Goal: Task Accomplishment & Management: Complete application form

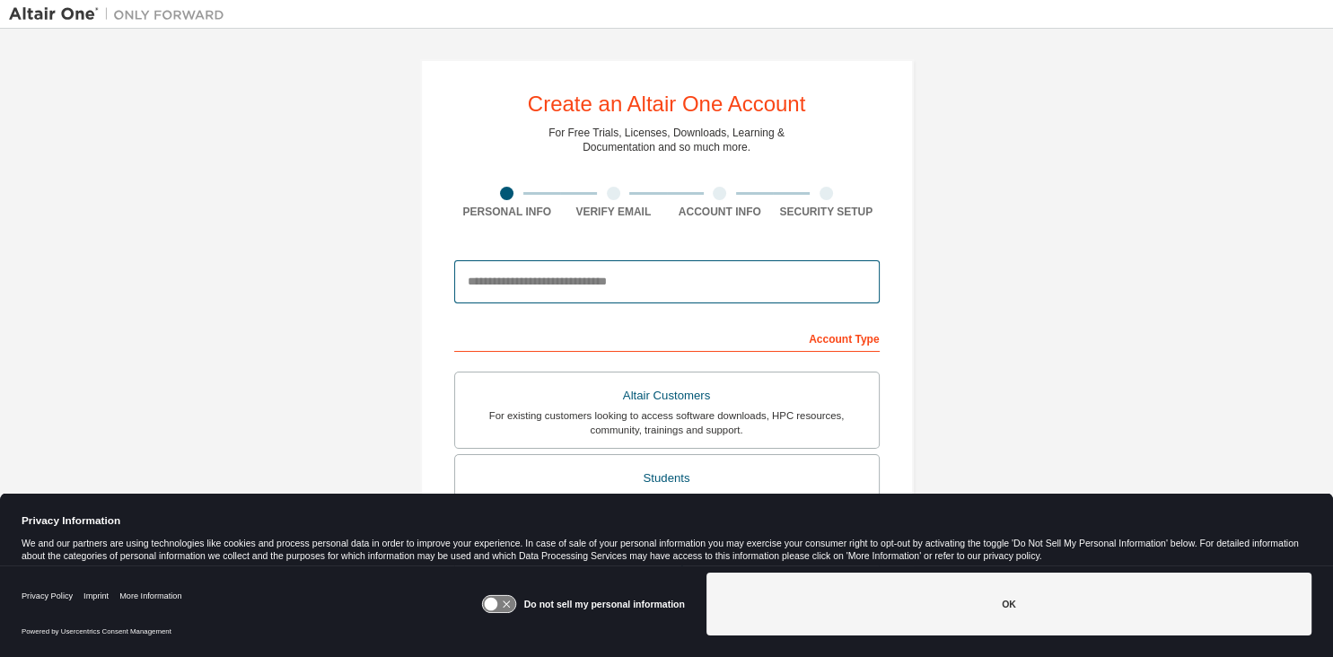
click at [594, 292] on input "email" at bounding box center [666, 281] width 425 height 43
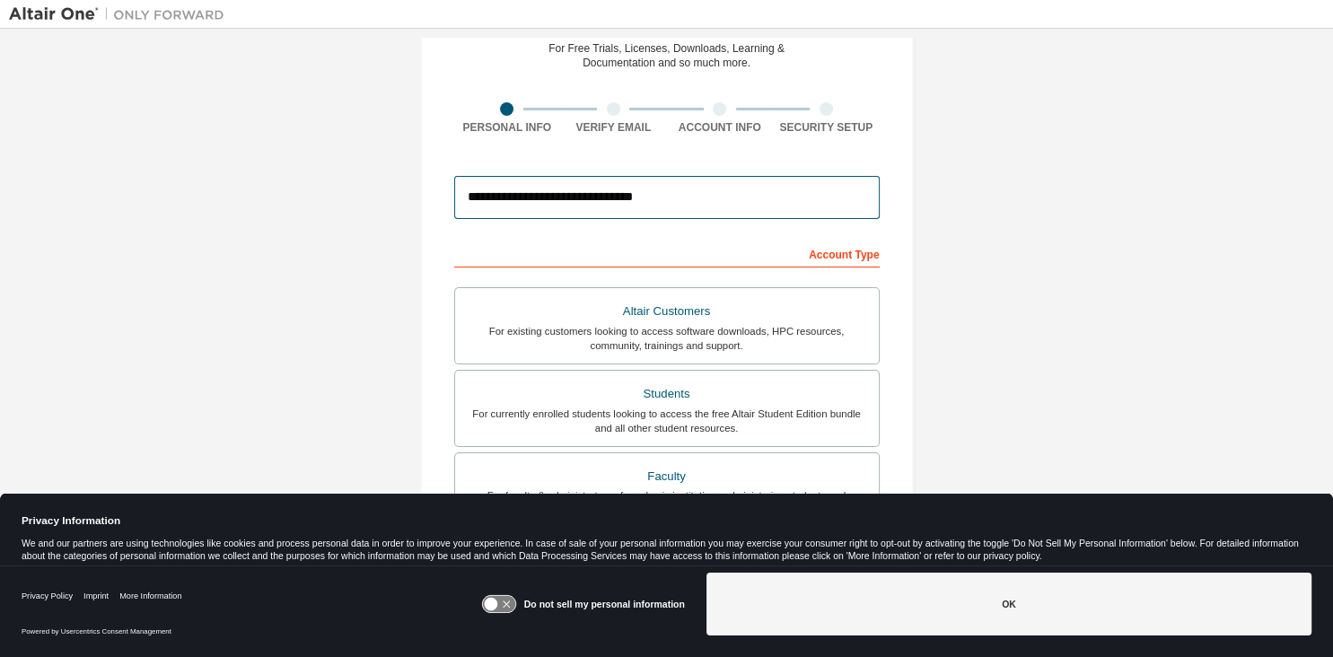
scroll to position [85, 0]
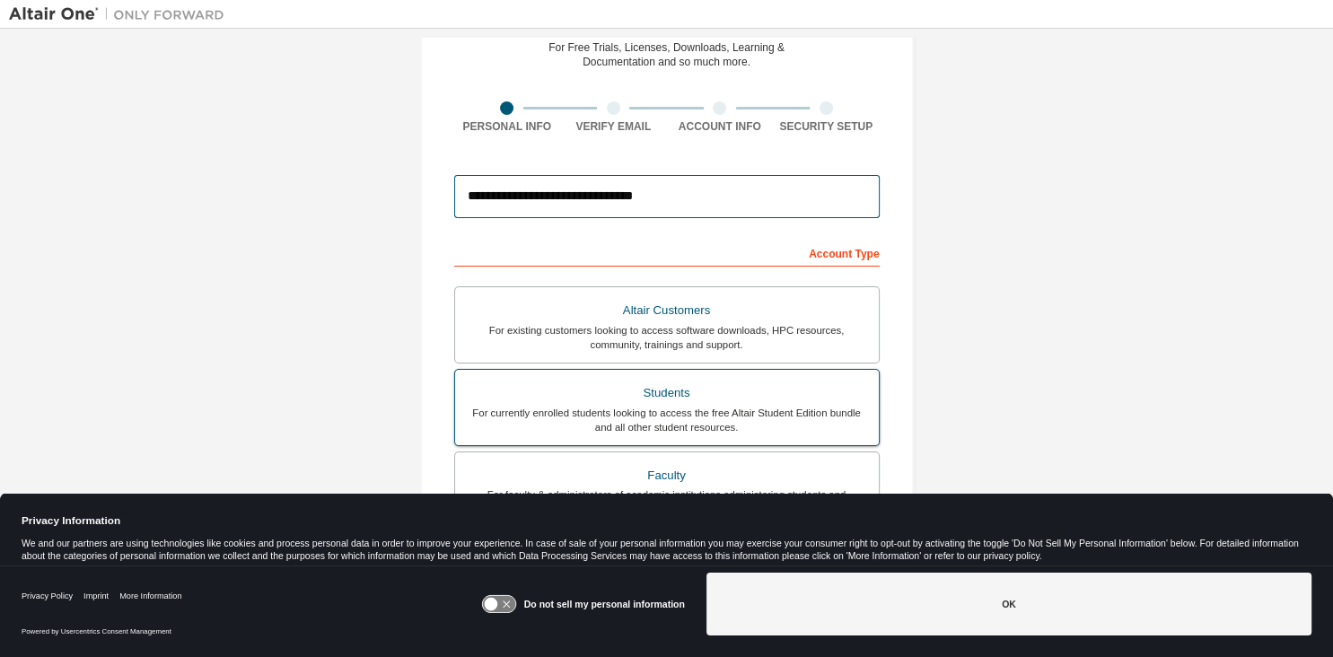
type input "**********"
click at [791, 400] on div "Students" at bounding box center [667, 393] width 402 height 25
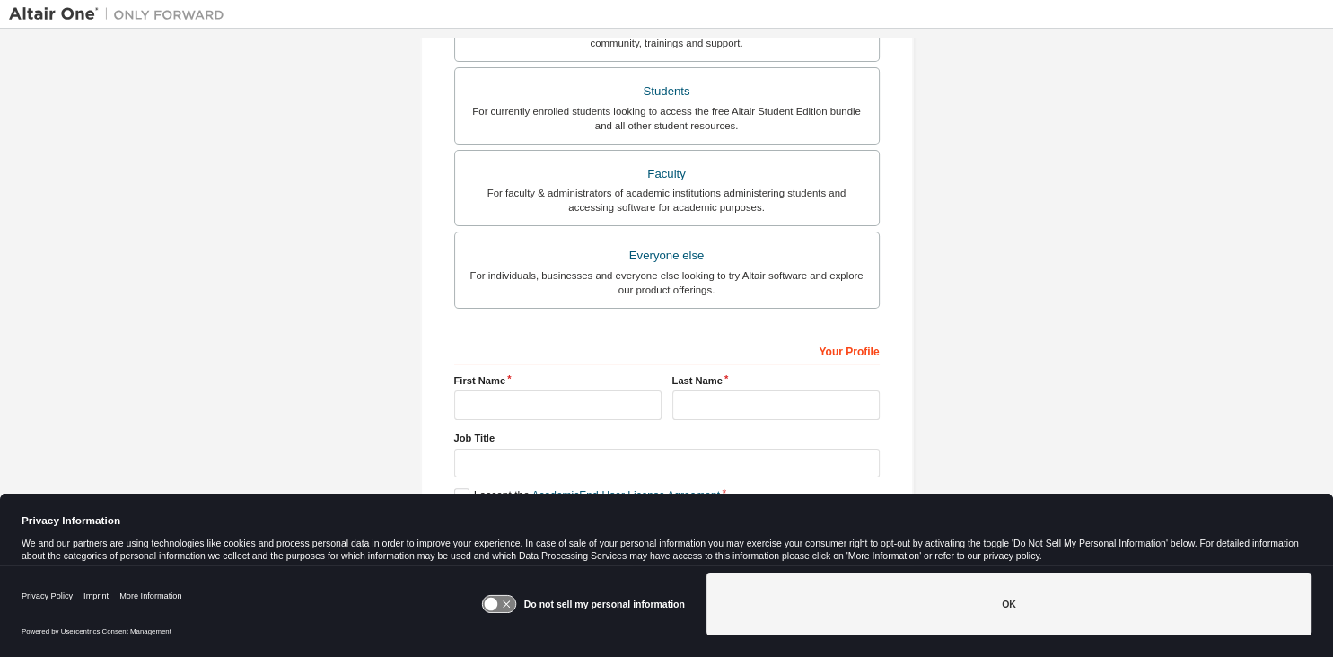
scroll to position [389, 0]
click at [626, 398] on input "text" at bounding box center [557, 403] width 207 height 30
type input "**********"
click at [766, 391] on input "text" at bounding box center [775, 403] width 207 height 30
type input "********"
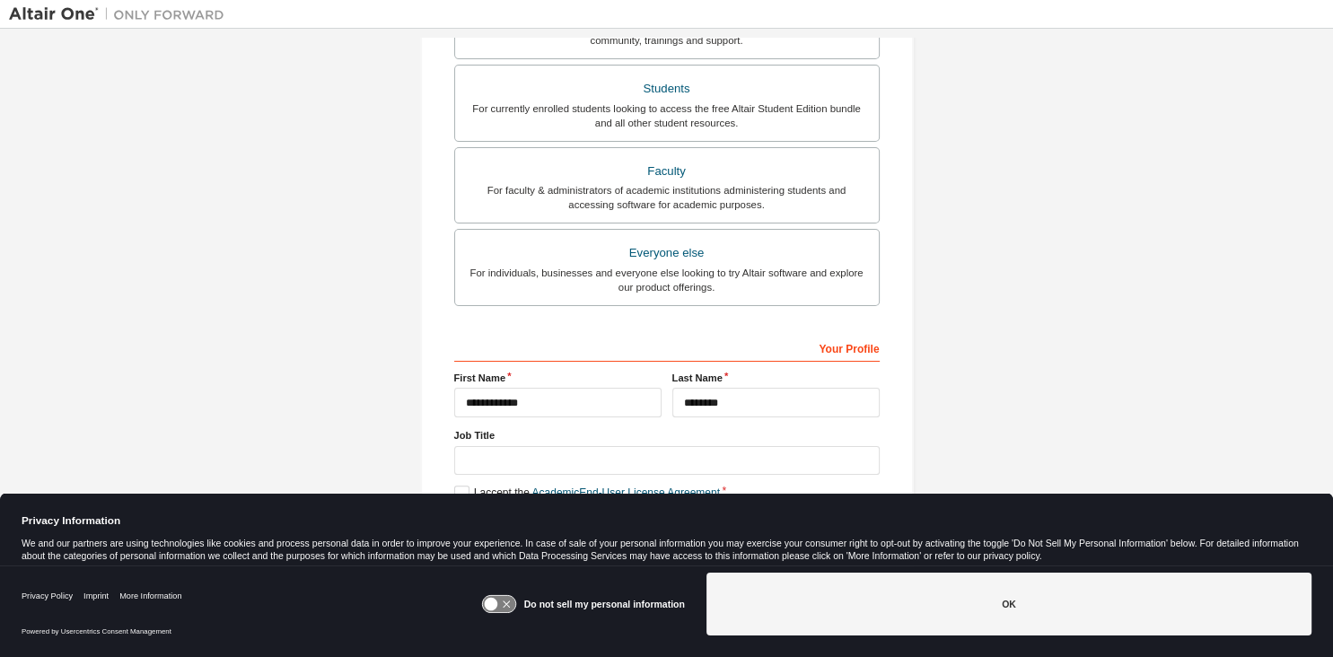
click at [510, 600] on icon at bounding box center [498, 604] width 33 height 17
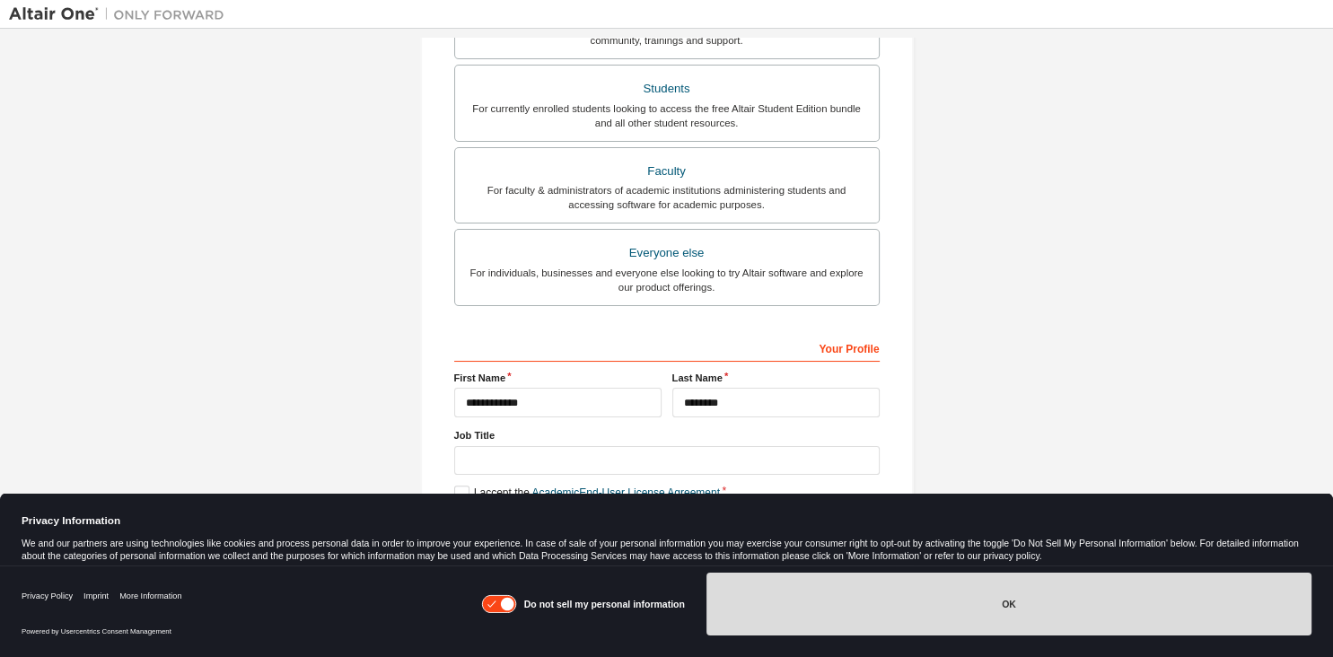
click at [766, 601] on button "OK" at bounding box center [1008, 604] width 605 height 63
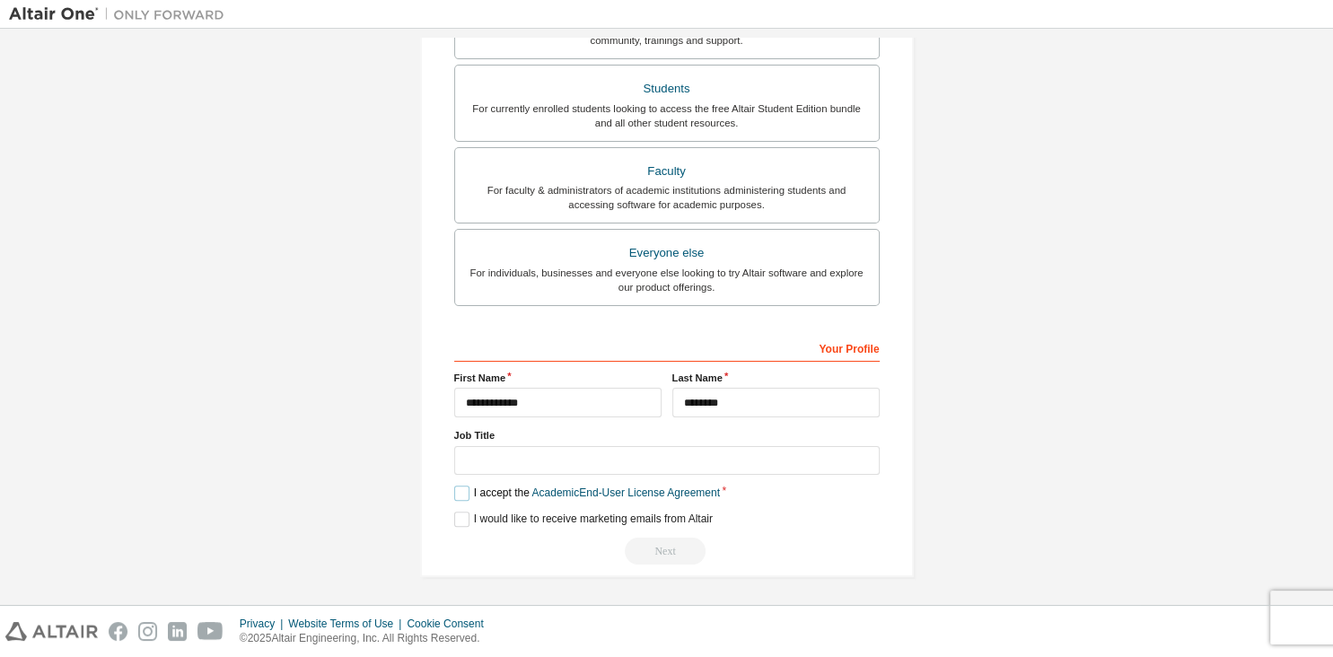
click at [467, 488] on label "I accept the Academic End-User License Agreement" at bounding box center [587, 493] width 266 height 15
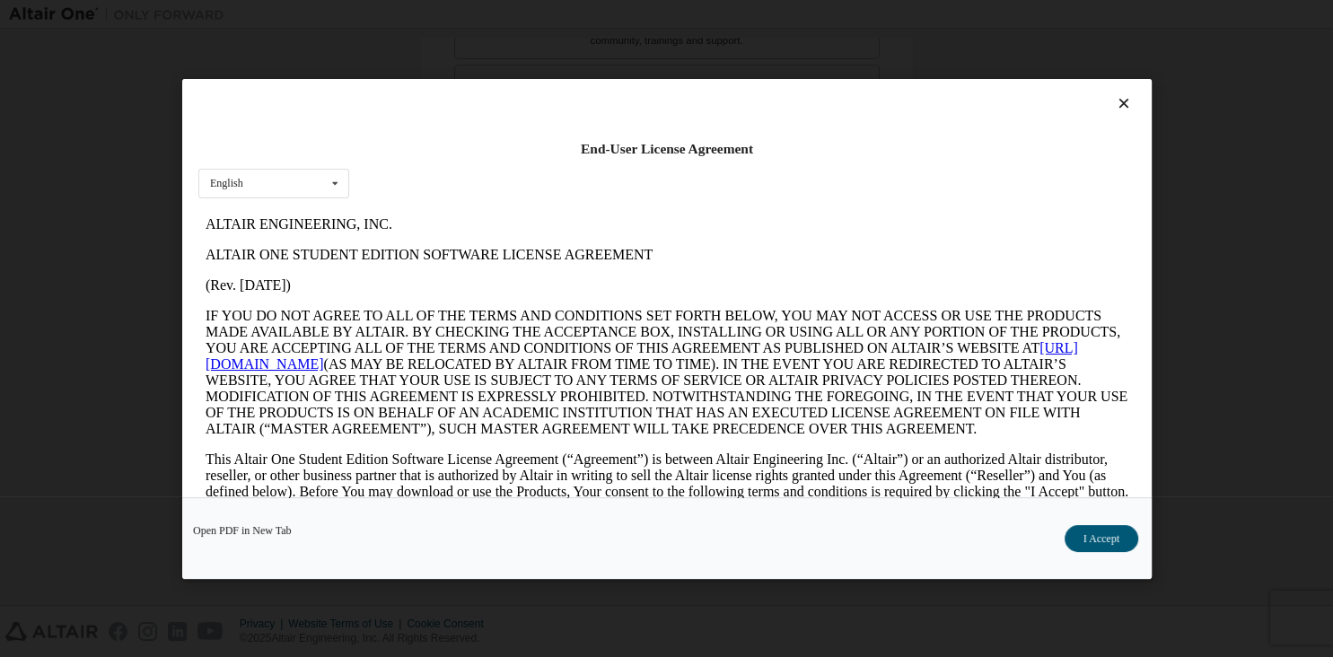
scroll to position [0, 0]
click at [1085, 535] on button "I Accept" at bounding box center [1100, 537] width 74 height 27
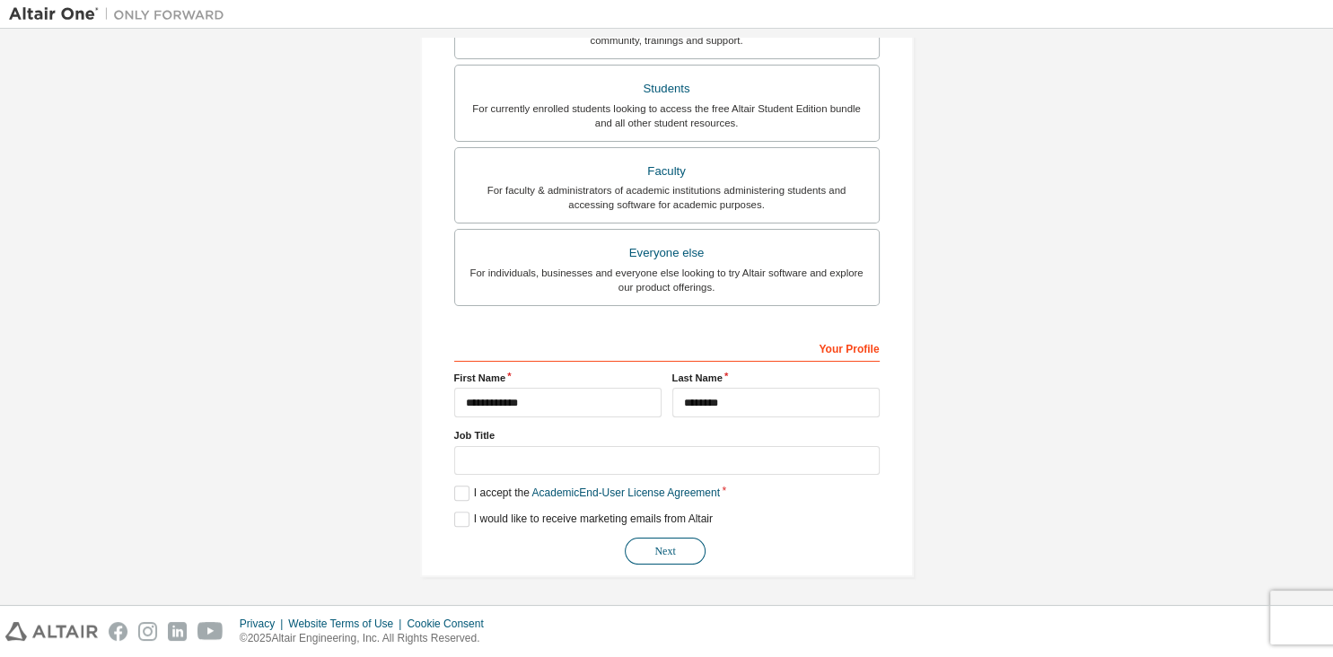
click at [659, 546] on button "Next" at bounding box center [665, 551] width 81 height 27
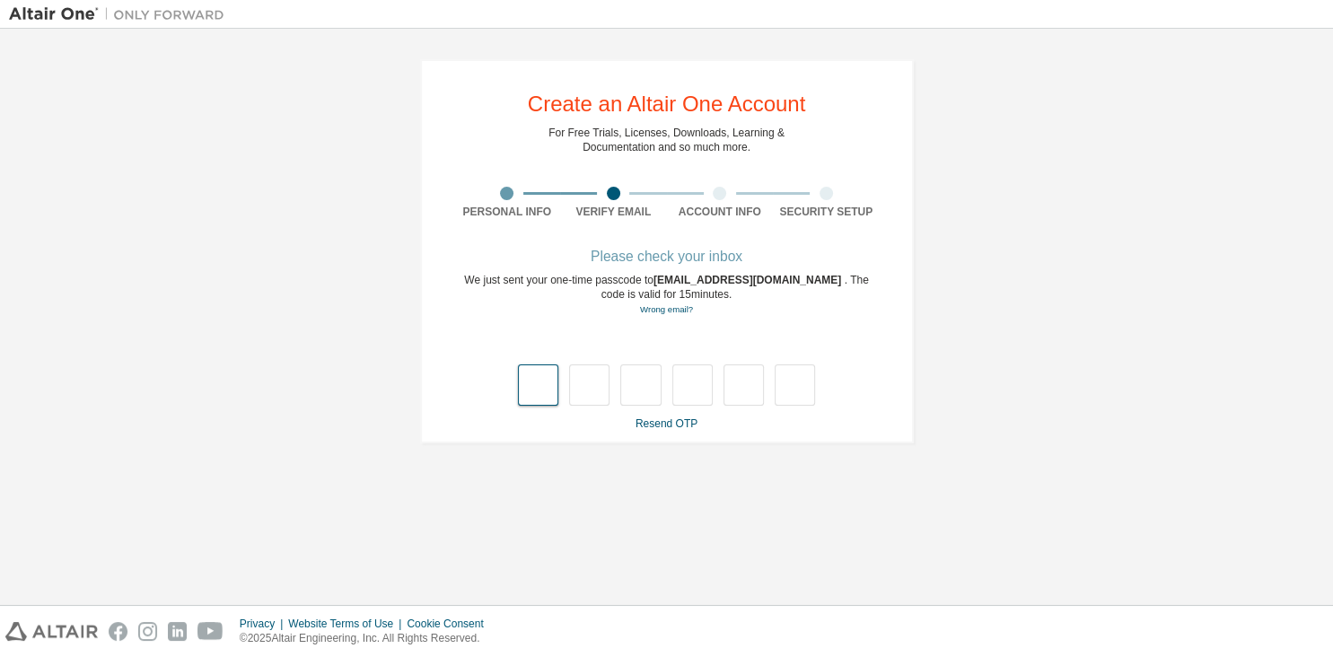
type input "*"
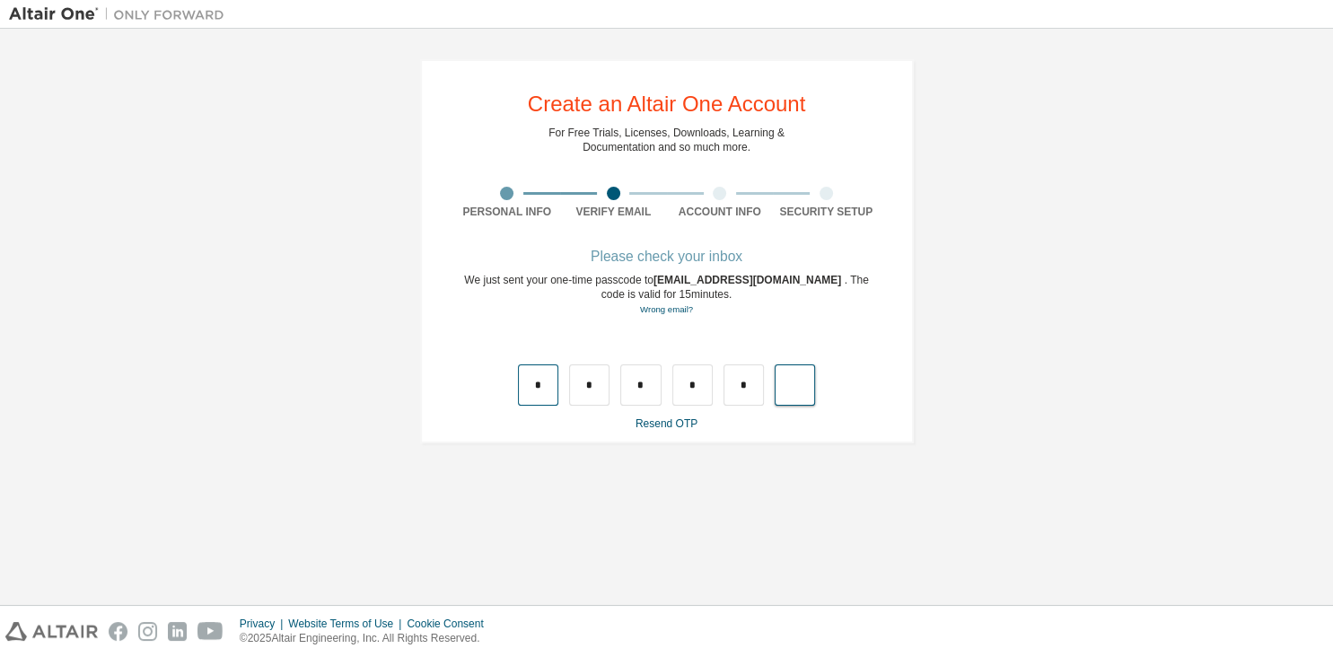
type input "*"
